Goal: Task Accomplishment & Management: Use online tool/utility

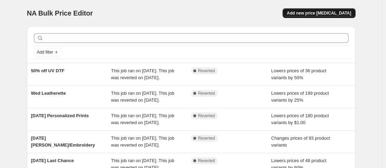
click at [334, 15] on span "Add new price [MEDICAL_DATA]" at bounding box center [318, 13] width 64 height 6
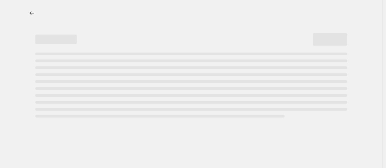
select select "percentage"
